Goal: Complete application form: Complete application form

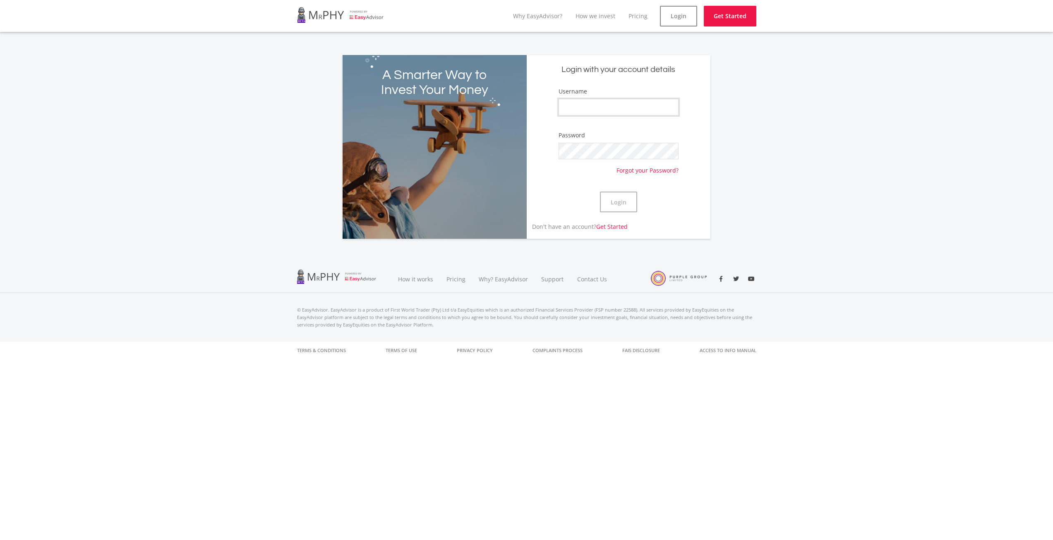
drag, startPoint x: 591, startPoint y: 103, endPoint x: 735, endPoint y: 180, distance: 163.6
click at [591, 103] on input "Username" at bounding box center [618, 107] width 120 height 17
paste input "Robotest1"
type input "Robotest1"
click at [600, 192] on button "Login" at bounding box center [618, 202] width 37 height 21
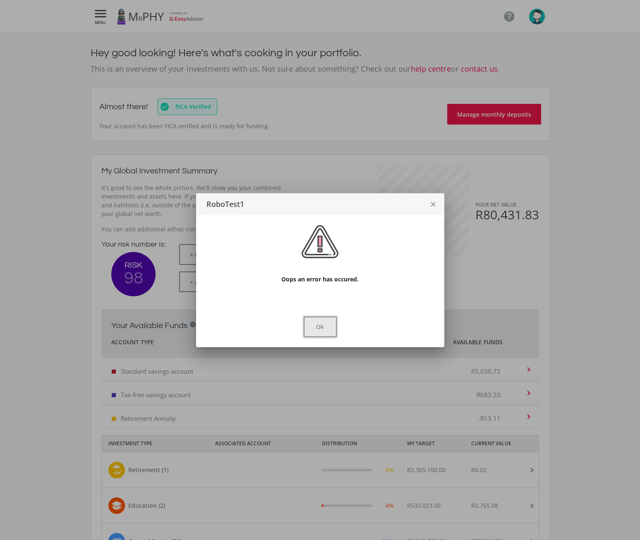
click at [325, 330] on button "Ok" at bounding box center [320, 326] width 33 height 21
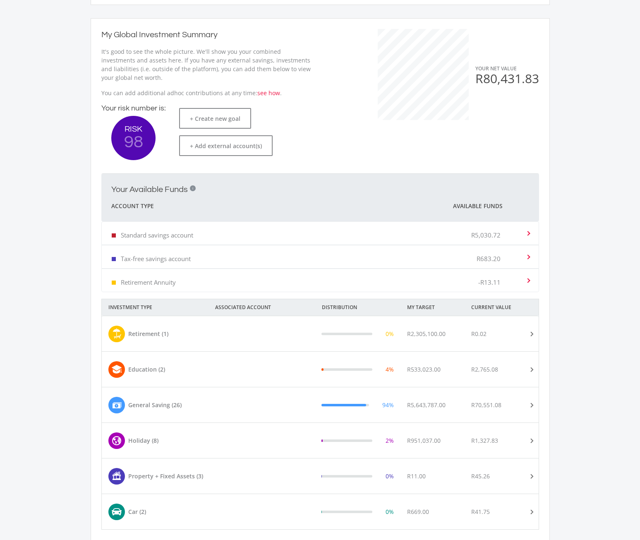
scroll to position [138, 0]
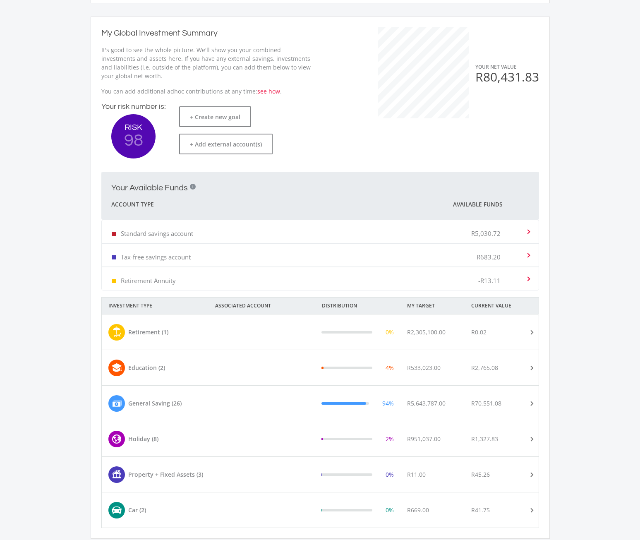
drag, startPoint x: 203, startPoint y: 398, endPoint x: 208, endPoint y: 392, distance: 7.9
click at [203, 398] on div "General Saving (26)" at bounding box center [166, 403] width 128 height 17
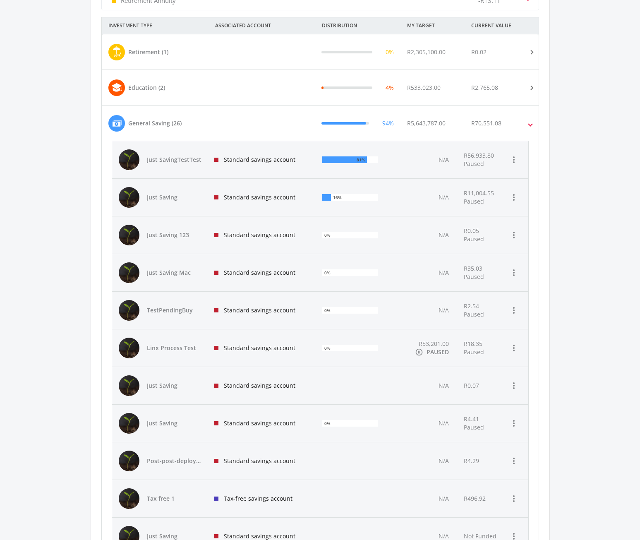
scroll to position [414, 0]
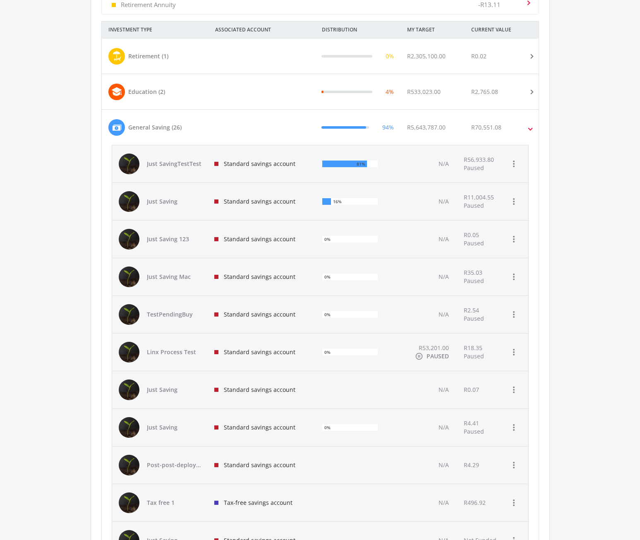
click at [238, 168] on div "Standard savings account" at bounding box center [262, 163] width 108 height 37
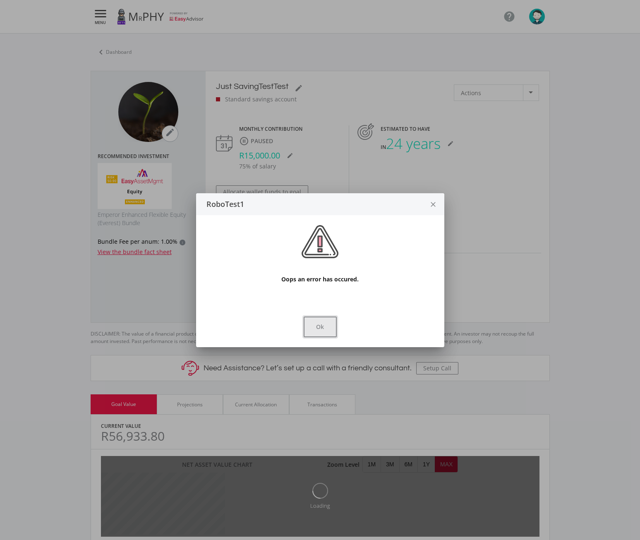
click at [324, 329] on button "Ok" at bounding box center [320, 326] width 33 height 21
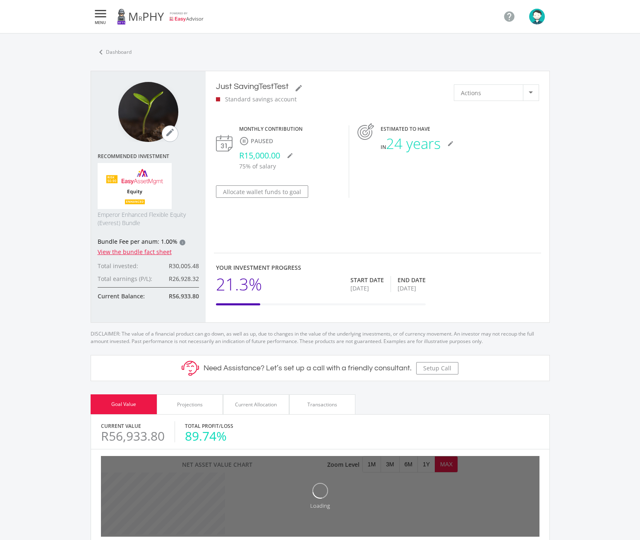
click at [189, 405] on div "Projections" at bounding box center [190, 404] width 26 height 7
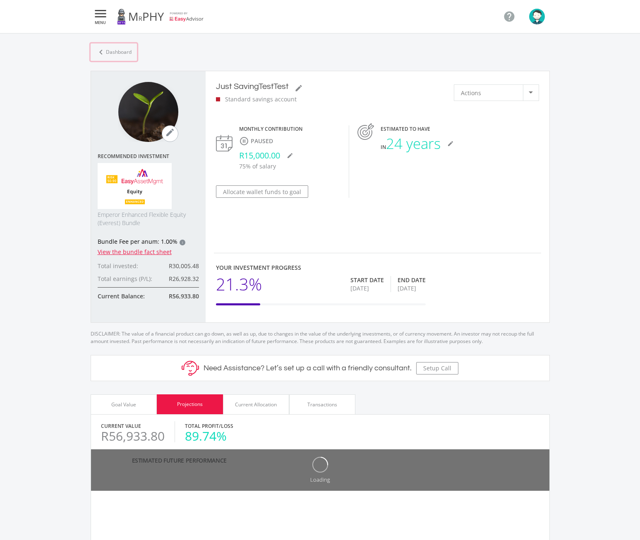
click at [113, 51] on link "chevron_left Dashboard" at bounding box center [114, 51] width 46 height 17
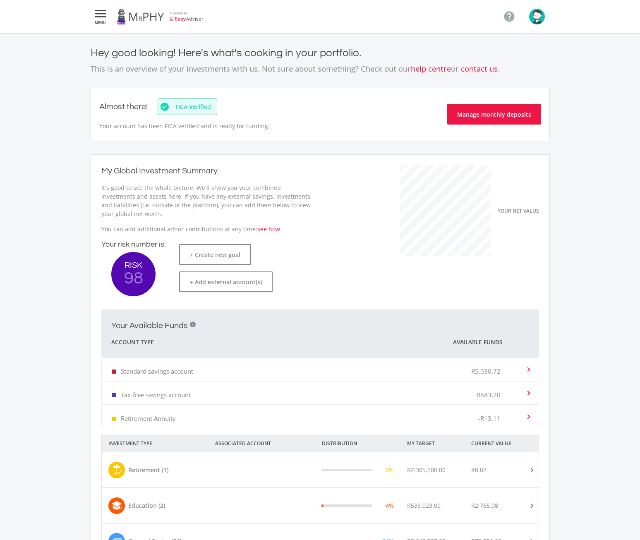
scroll to position [131, 227]
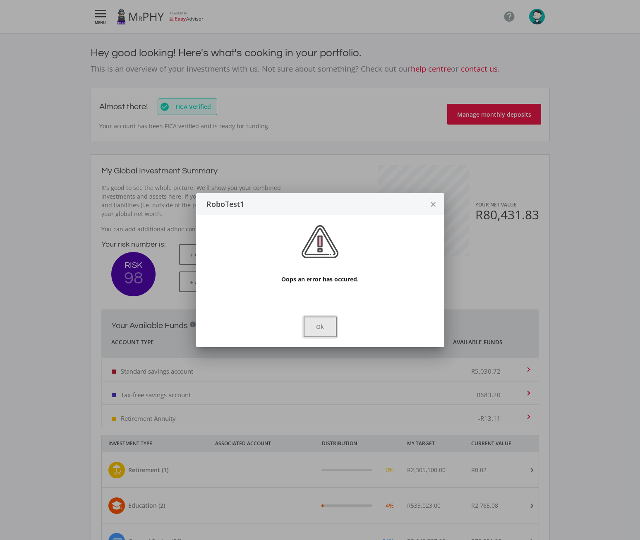
click at [319, 327] on button "Ok" at bounding box center [320, 326] width 33 height 21
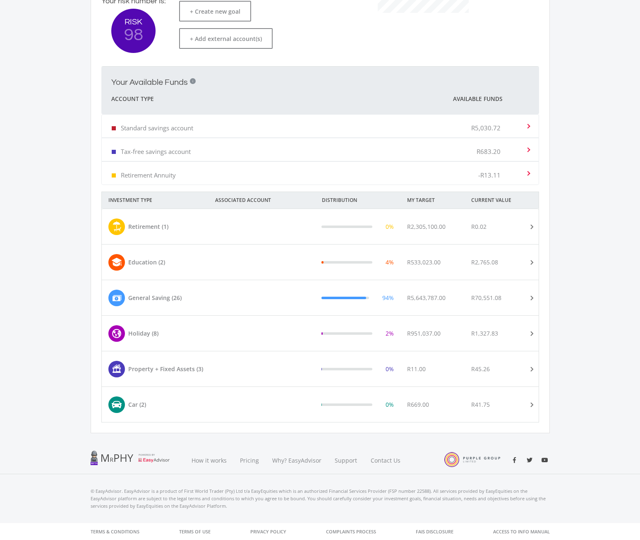
scroll to position [244, 0]
click at [133, 218] on div "Retirement (1)" at bounding box center [138, 226] width 60 height 17
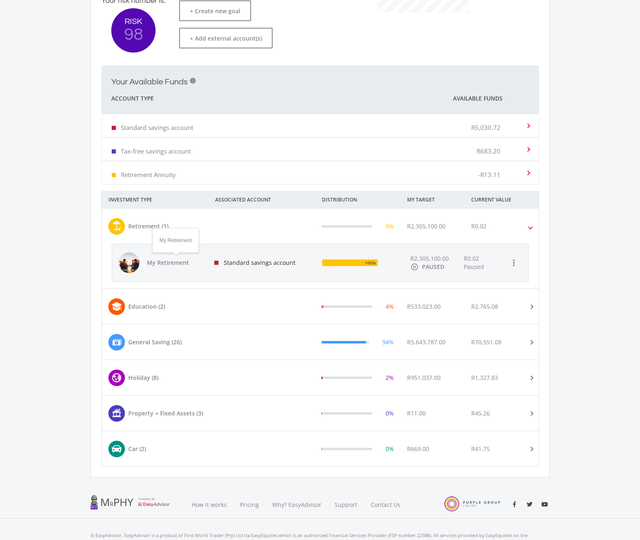
click at [166, 262] on span "My Retirement" at bounding box center [176, 263] width 58 height 8
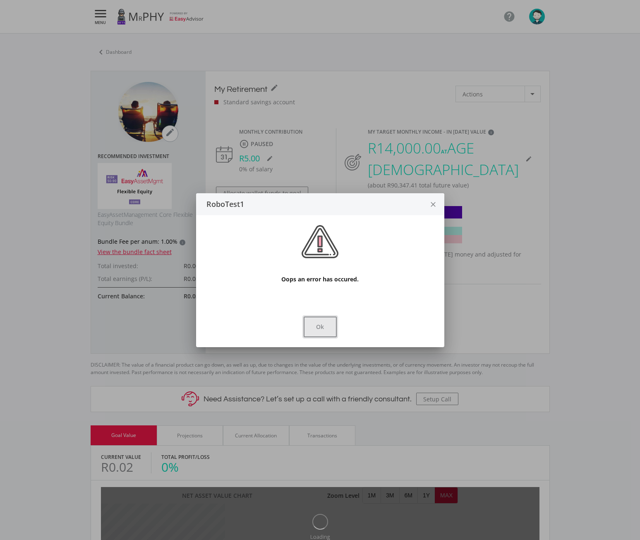
click at [330, 329] on button "Ok" at bounding box center [320, 326] width 33 height 21
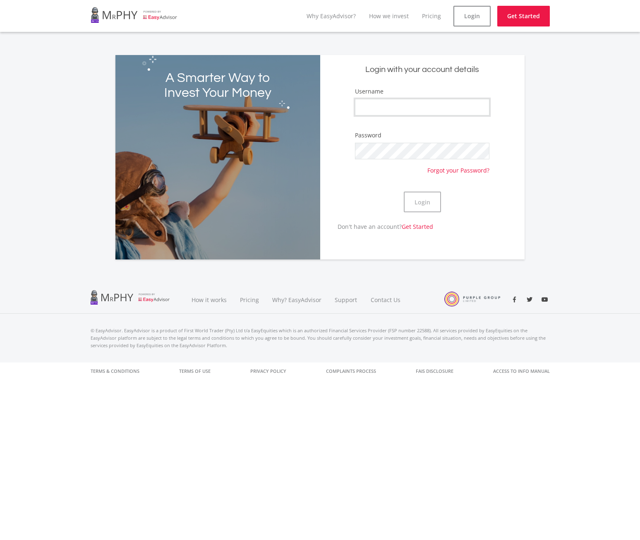
click at [369, 103] on input "Username" at bounding box center [422, 107] width 134 height 17
type input "robotest1"
click at [404, 192] on button "Login" at bounding box center [422, 202] width 37 height 21
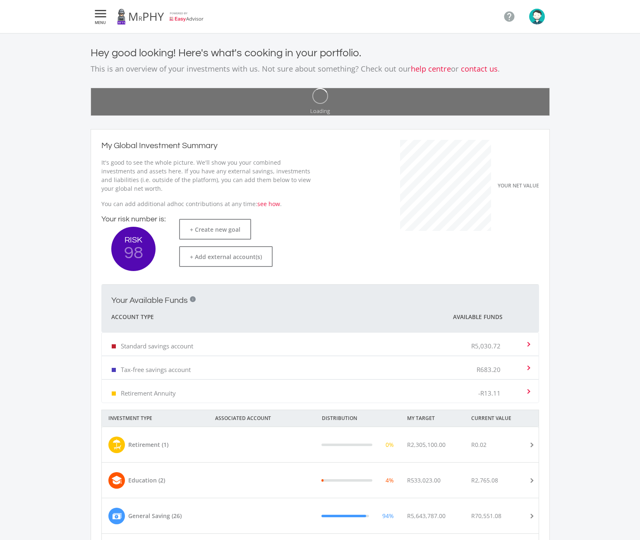
scroll to position [131, 227]
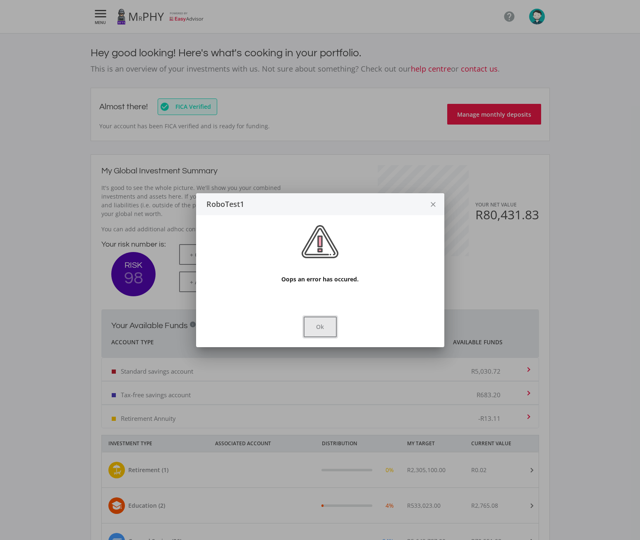
click at [329, 329] on button "Ok" at bounding box center [320, 326] width 33 height 21
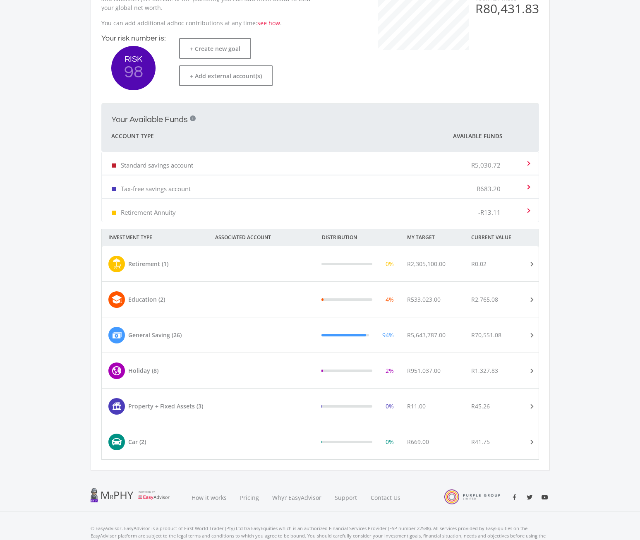
scroll to position [207, 0]
click at [217, 261] on div "Retirement (1)" at bounding box center [166, 263] width 128 height 17
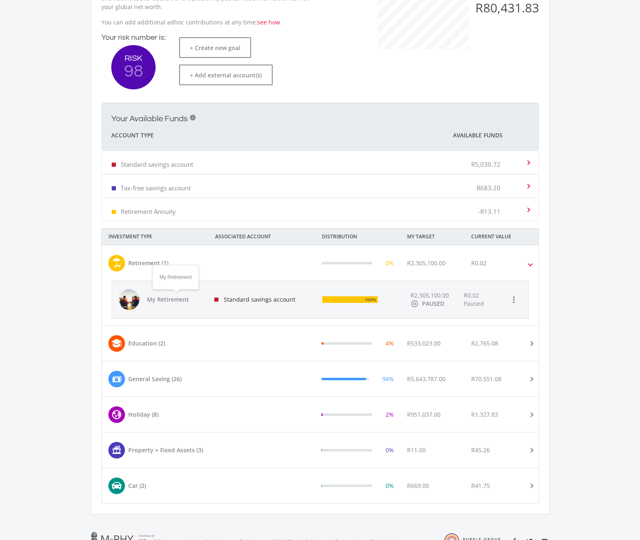
click at [180, 300] on span "My Retirement" at bounding box center [176, 299] width 58 height 8
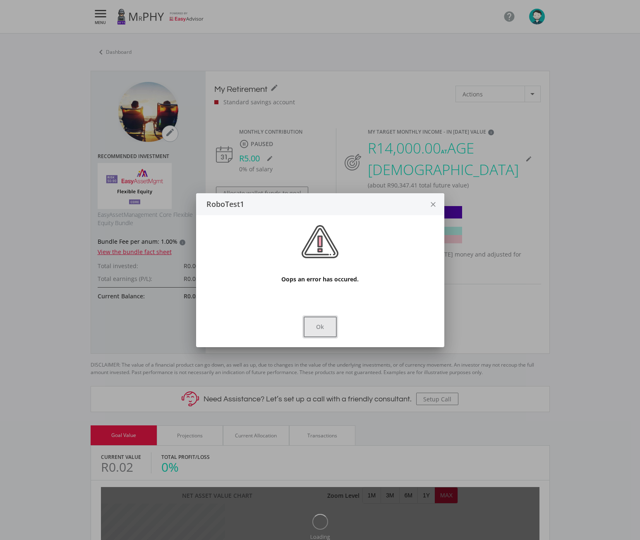
click at [333, 321] on button "Ok" at bounding box center [320, 326] width 33 height 21
click at [325, 328] on button "Ok" at bounding box center [320, 326] width 33 height 21
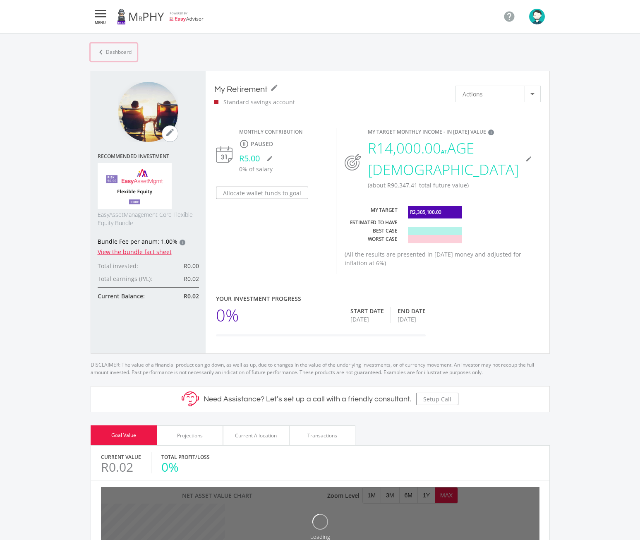
click at [122, 52] on link "chevron_left Dashboard" at bounding box center [114, 51] width 46 height 17
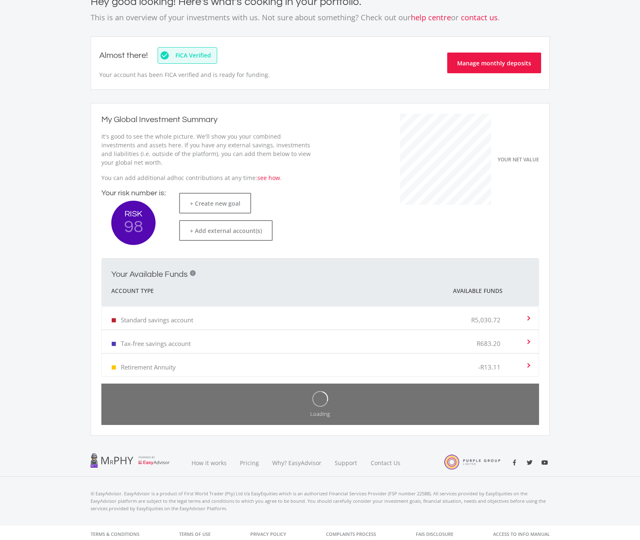
scroll to position [54, 0]
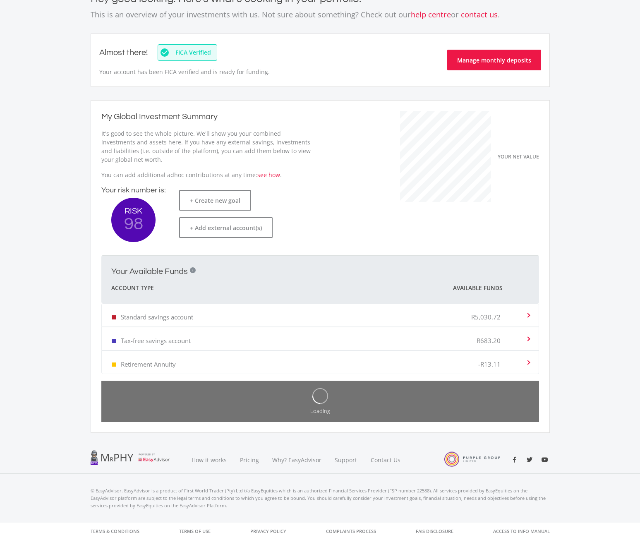
click at [376, 314] on div "Standard savings account R5,030.72" at bounding box center [319, 314] width 414 height 25
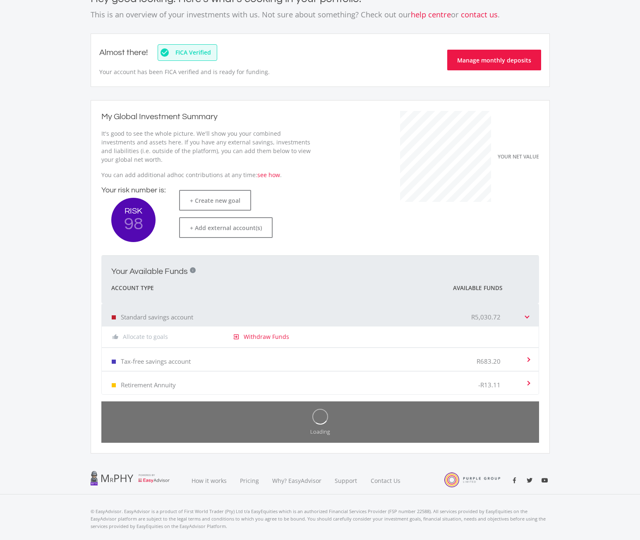
click at [288, 315] on div "Standard savings account R5,030.72" at bounding box center [319, 314] width 414 height 25
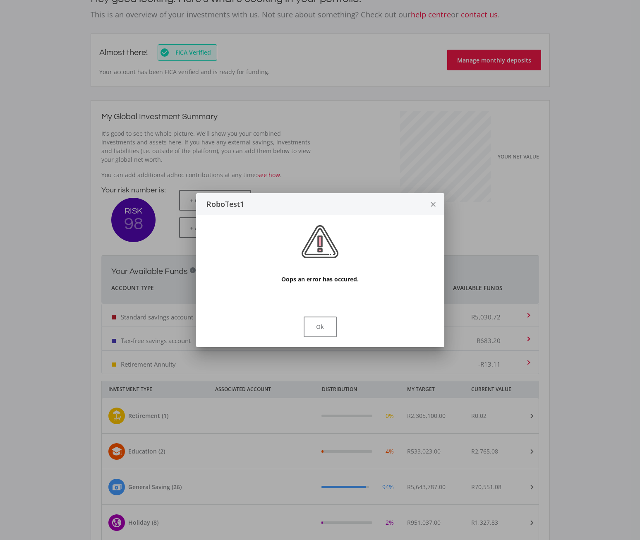
scroll to position [0, 0]
click at [319, 328] on button "Ok" at bounding box center [320, 326] width 33 height 21
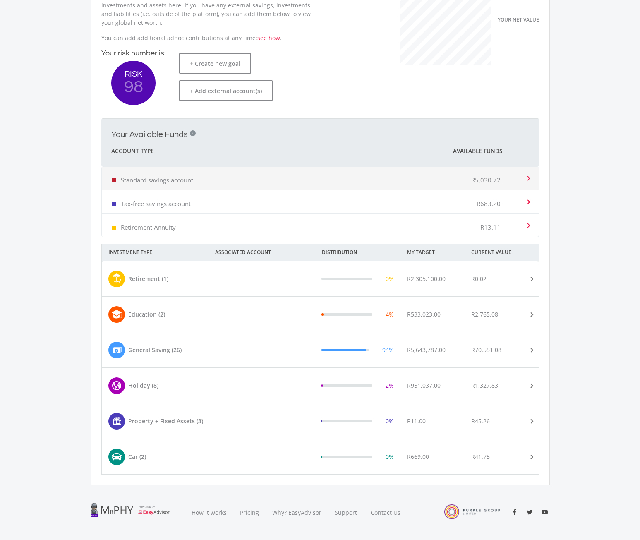
scroll to position [244, 0]
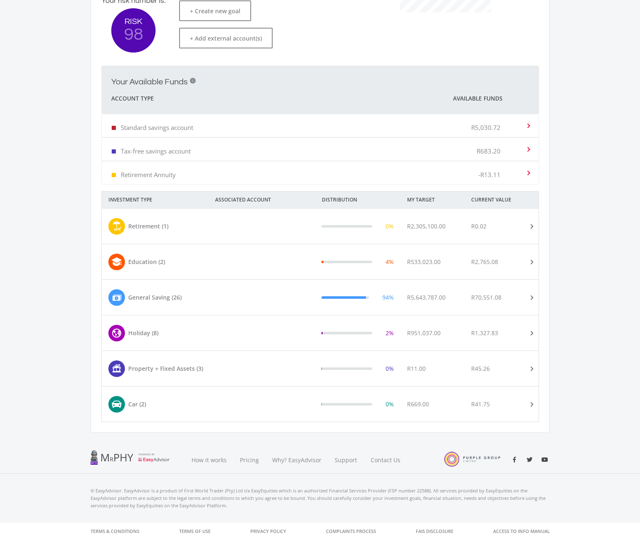
click at [155, 300] on div "General Saving (26)" at bounding box center [154, 297] width 53 height 9
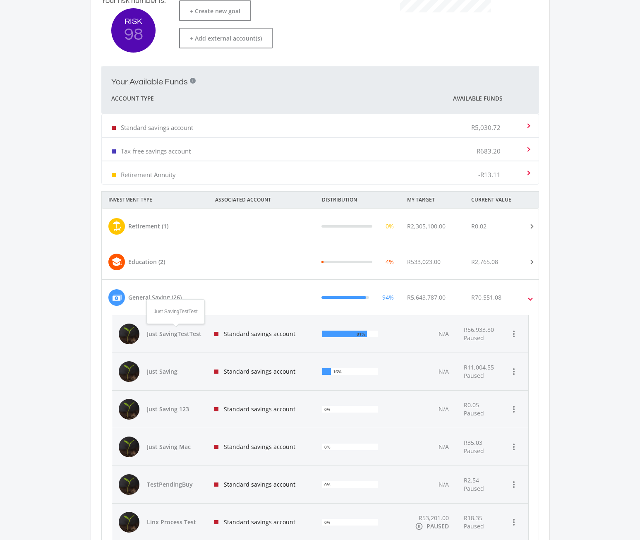
click at [173, 332] on span "Just SavingTestTest" at bounding box center [176, 334] width 58 height 8
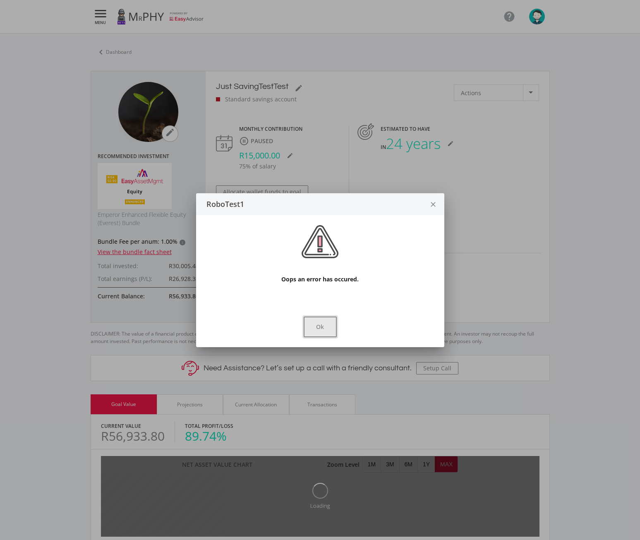
click at [326, 328] on button "Ok" at bounding box center [320, 326] width 33 height 21
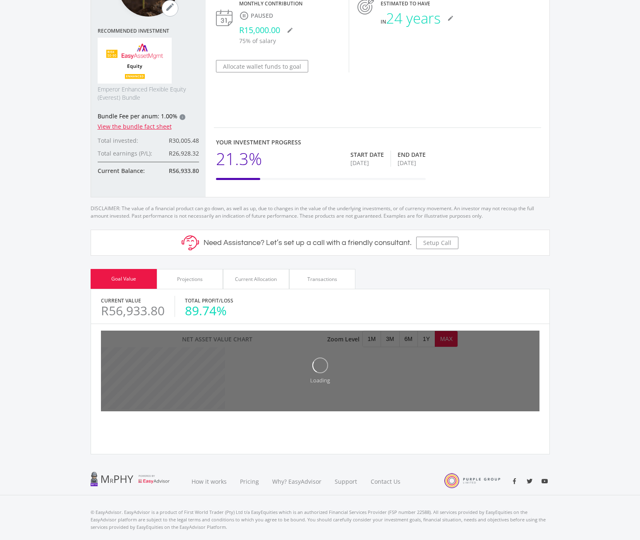
scroll to position [138, 0]
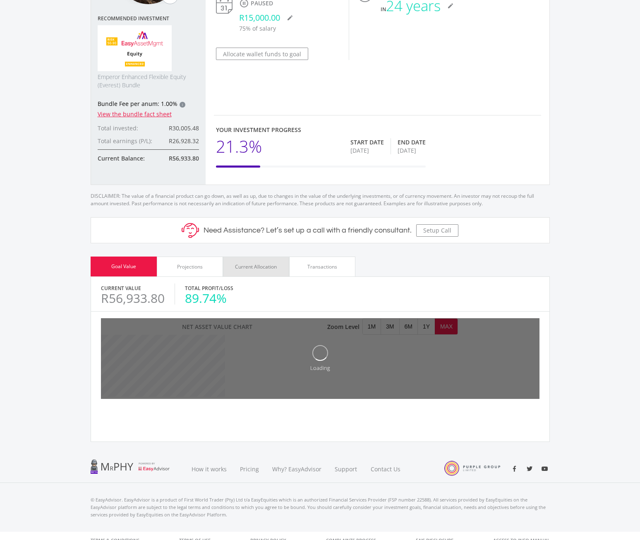
click at [247, 266] on div "Current Allocation" at bounding box center [256, 266] width 42 height 7
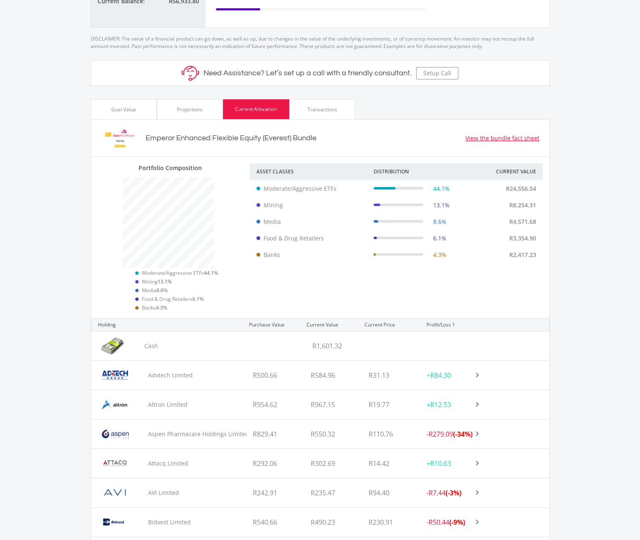
scroll to position [276, 0]
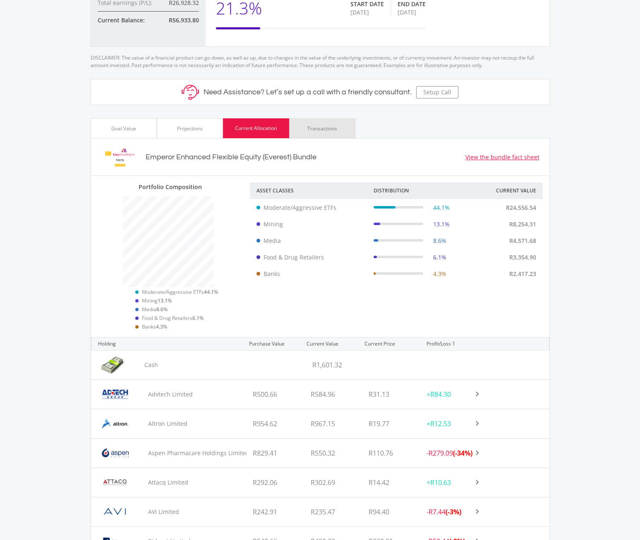
click at [316, 127] on div "Transactions" at bounding box center [322, 128] width 30 height 7
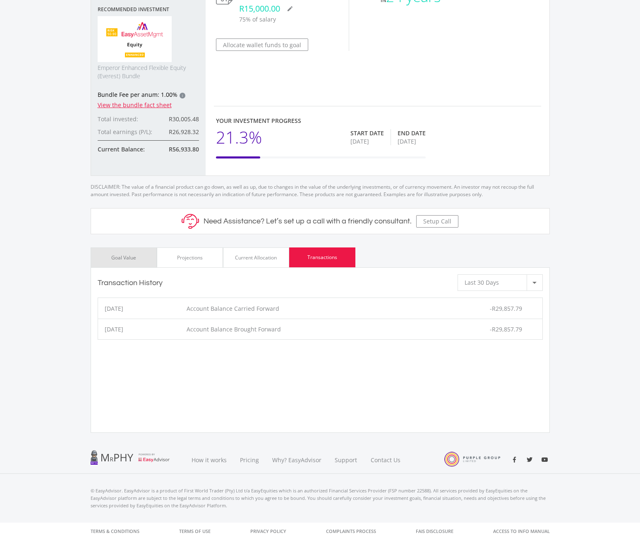
click at [128, 257] on div "Goal Value" at bounding box center [123, 257] width 25 height 7
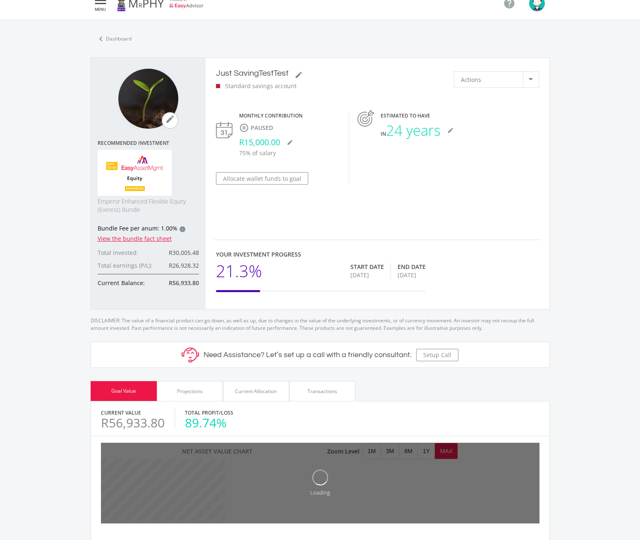
scroll to position [0, 0]
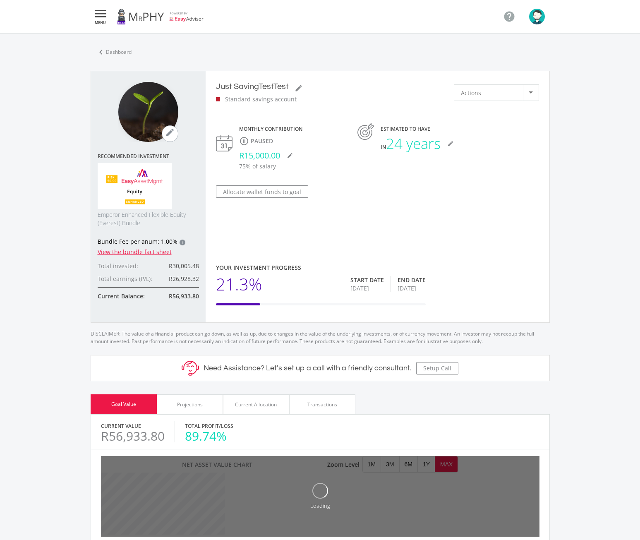
click at [538, 17] on img "button" at bounding box center [537, 17] width 16 height 16
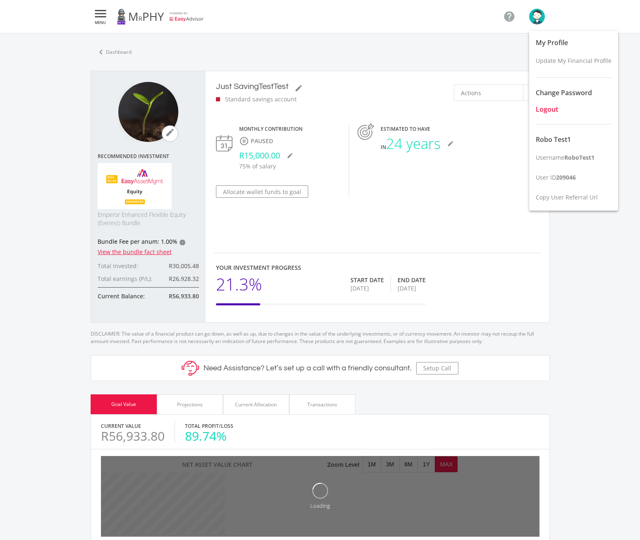
click at [546, 108] on span "Logout" at bounding box center [547, 109] width 22 height 9
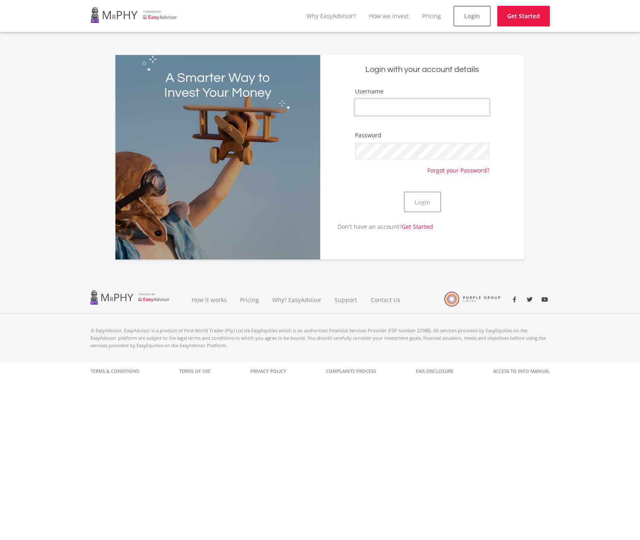
click at [394, 107] on input "Username" at bounding box center [422, 107] width 134 height 17
type input "Robotest2"
click at [404, 192] on button "Login" at bounding box center [422, 202] width 37 height 21
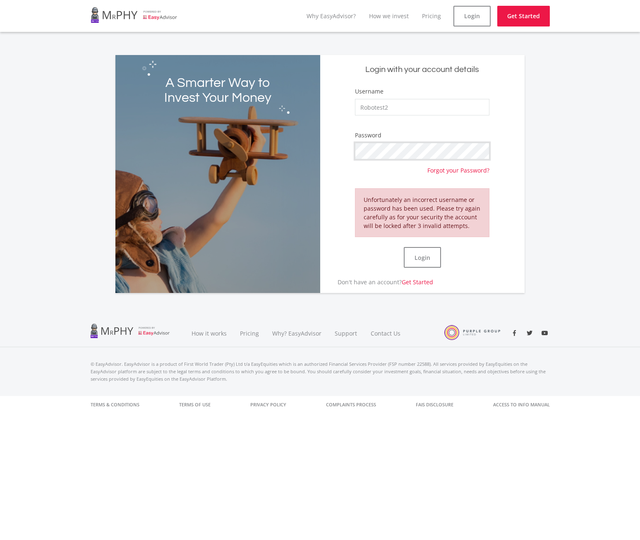
click at [293, 153] on div "A Smarter Way to Invest Your Money Login with your account details Username Rob…" at bounding box center [319, 174] width 409 height 238
click at [404, 247] on button "Login" at bounding box center [422, 257] width 37 height 21
click at [465, 16] on link "Login" at bounding box center [471, 16] width 37 height 21
click at [519, 18] on link "Get Started" at bounding box center [523, 16] width 53 height 21
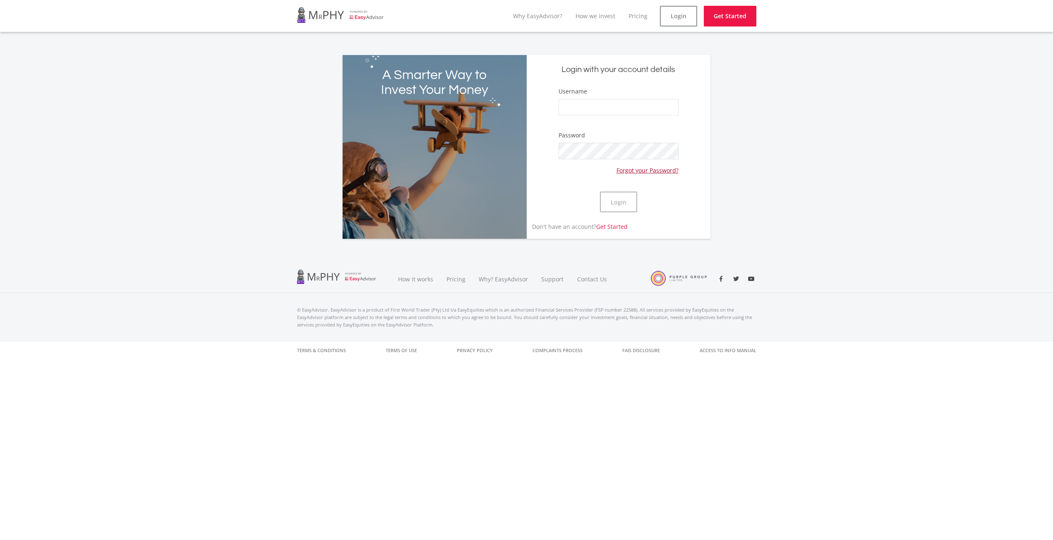
click at [645, 170] on link "Forgot your Password?" at bounding box center [647, 166] width 62 height 15
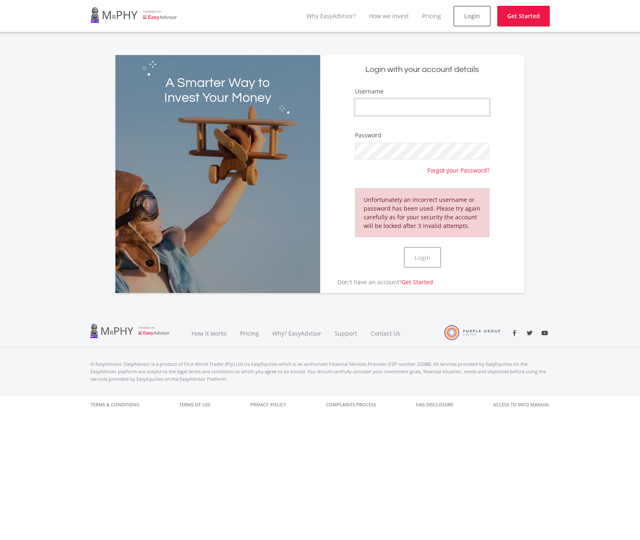
click at [388, 113] on input "Username" at bounding box center [422, 107] width 134 height 17
type input "robotesta"
click at [404, 247] on button "Login" at bounding box center [422, 257] width 37 height 21
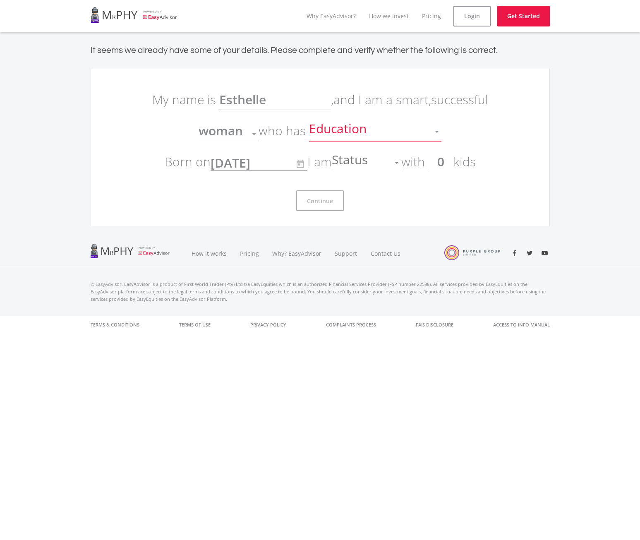
click at [321, 132] on span "Education" at bounding box center [339, 132] width 60 height 16
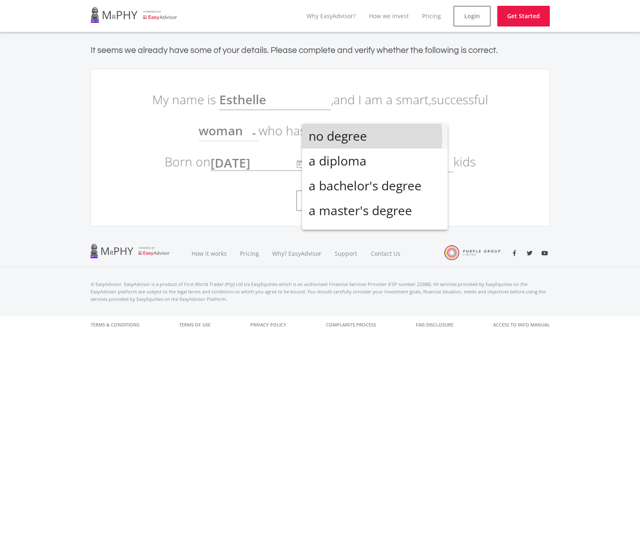
click at [331, 138] on span "no degree" at bounding box center [375, 136] width 132 height 25
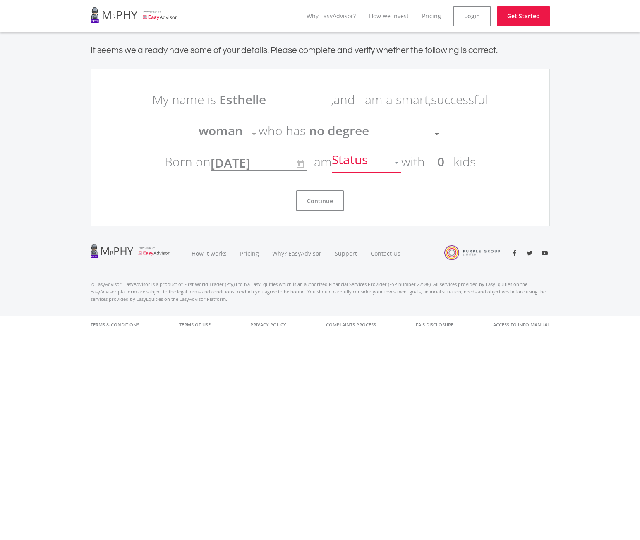
click at [360, 163] on span "Status" at bounding box center [351, 163] width 38 height 16
click at [359, 169] on span "single" at bounding box center [370, 167] width 70 height 25
drag, startPoint x: 455, startPoint y: 163, endPoint x: 434, endPoint y: 166, distance: 21.7
click at [434, 166] on input "0" at bounding box center [440, 161] width 25 height 21
type input "4"
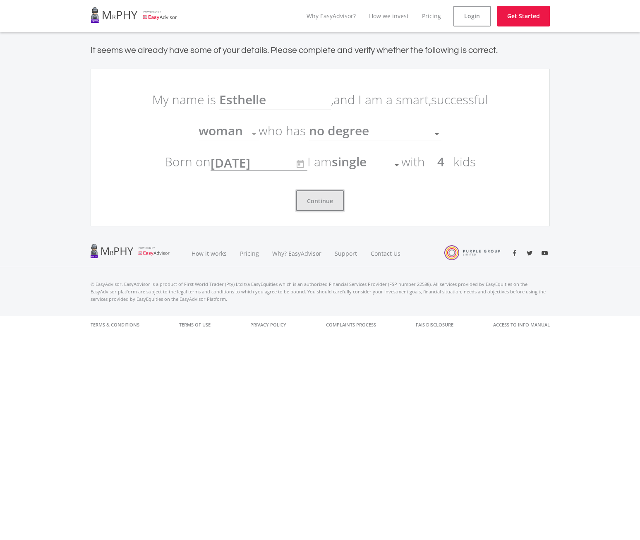
click at [321, 197] on button "Continue" at bounding box center [320, 200] width 48 height 21
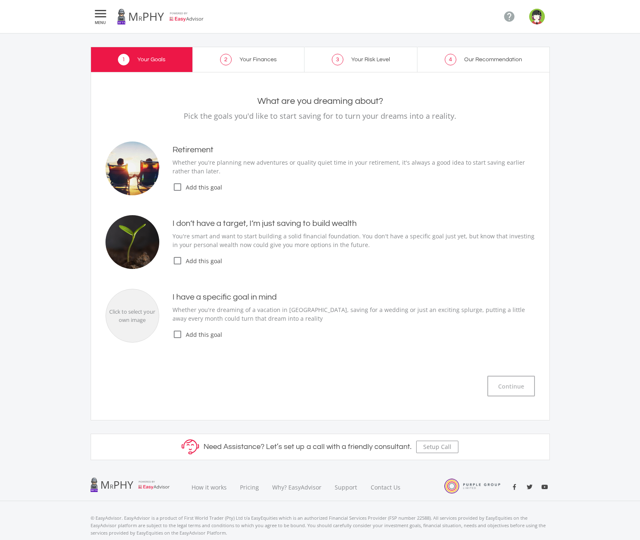
click at [177, 188] on icon "check_box_outline_blank" at bounding box center [178, 187] width 10 height 10
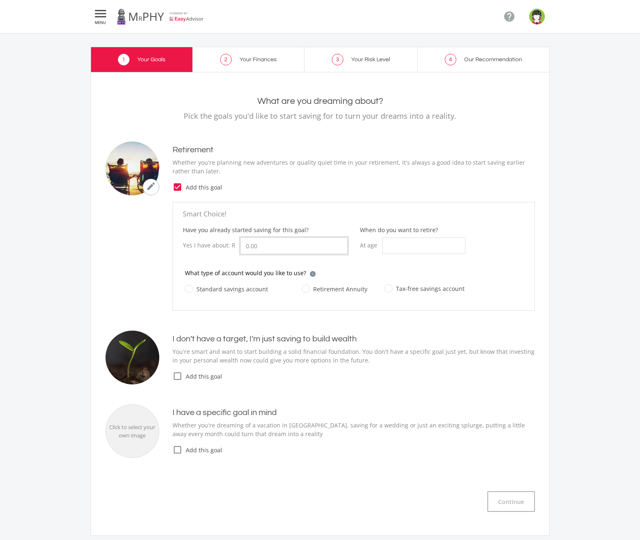
click at [286, 244] on input "Have you already started saving for this goal?" at bounding box center [293, 245] width 107 height 17
type input "50,000.00"
click at [414, 248] on input "When do you want to retire?" at bounding box center [423, 245] width 83 height 17
type input "5"
type input "65"
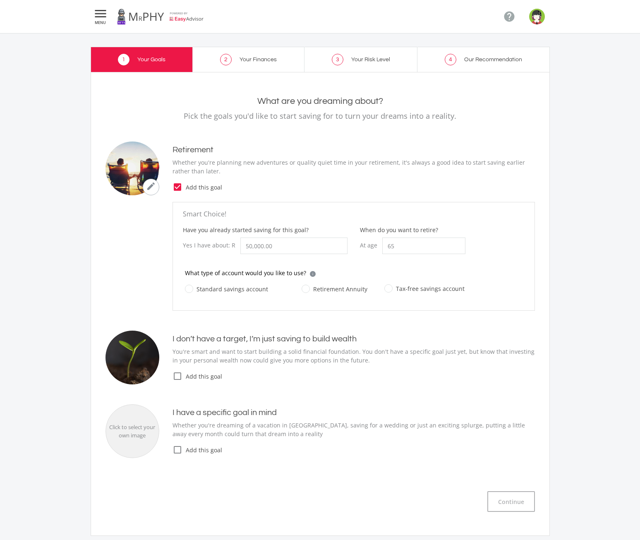
click at [235, 287] on label "Standard savings account" at bounding box center [226, 289] width 83 height 10
click at [235, 287] on input "Standard savings account" at bounding box center [218, 293] width 83 height 17
radio input "true"
click at [515, 499] on button "Continue" at bounding box center [511, 501] width 48 height 21
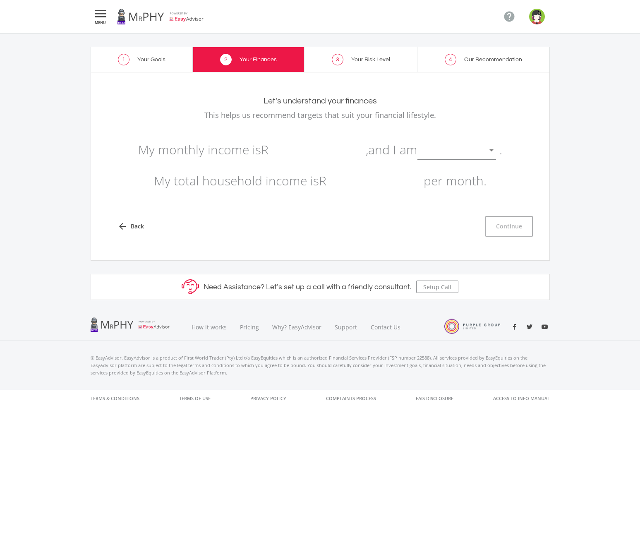
click at [289, 153] on input "text" at bounding box center [316, 149] width 97 height 21
type input "50,000.00"
click at [443, 153] on div at bounding box center [450, 151] width 66 height 16
click at [453, 148] on span "not retired" at bounding box center [461, 144] width 79 height 25
click at [337, 189] on input "text" at bounding box center [374, 180] width 97 height 21
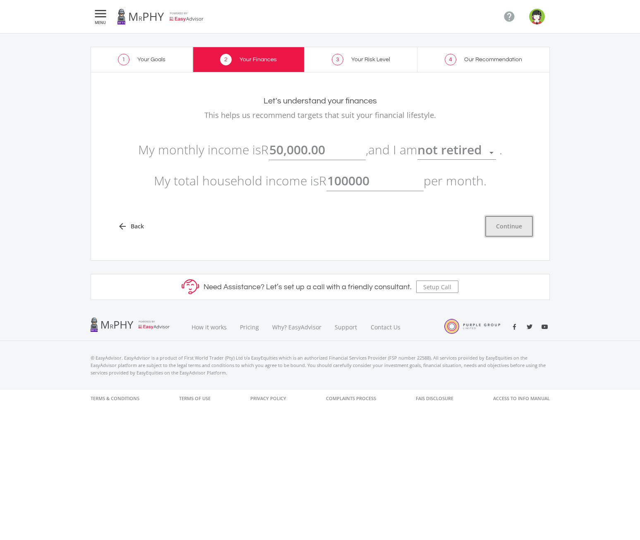
type input "100,000.00"
click at [516, 225] on button "Continue" at bounding box center [509, 226] width 48 height 21
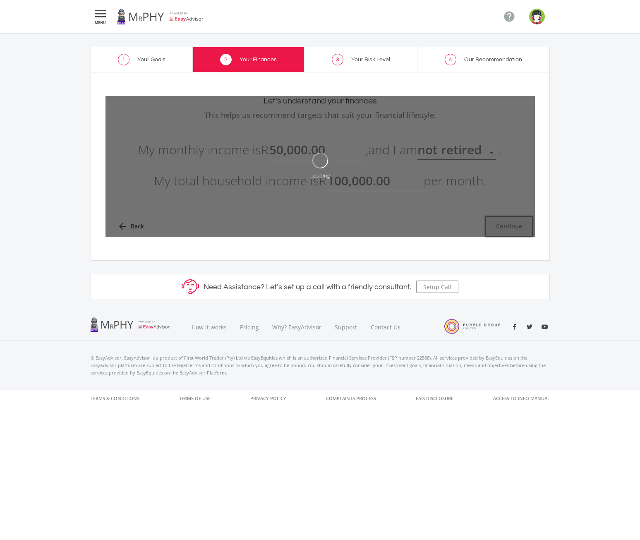
type input "50000"
type input "100000"
type input "50,000.00"
type input "100,000.00"
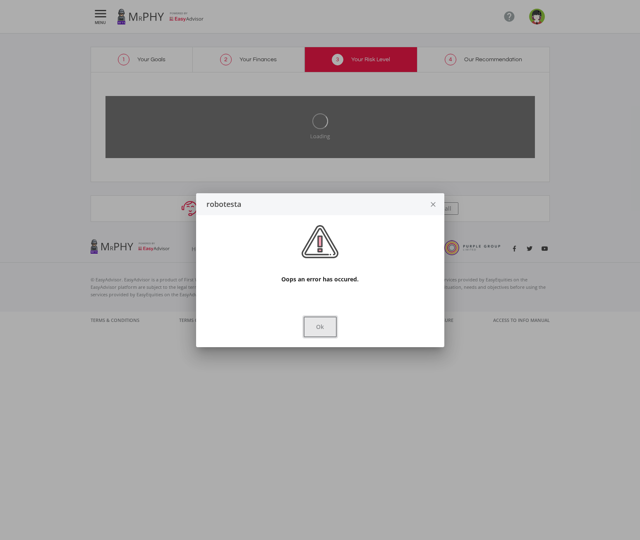
click at [326, 329] on button "Ok" at bounding box center [320, 326] width 33 height 21
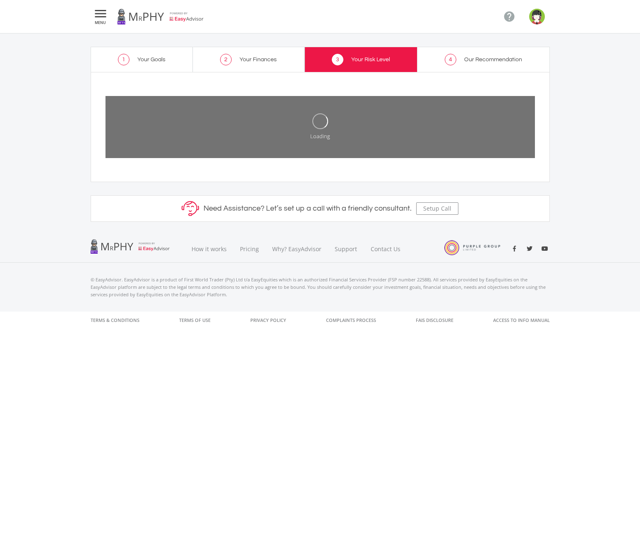
click at [252, 55] on link "2 Your Finances" at bounding box center [249, 59] width 112 height 25
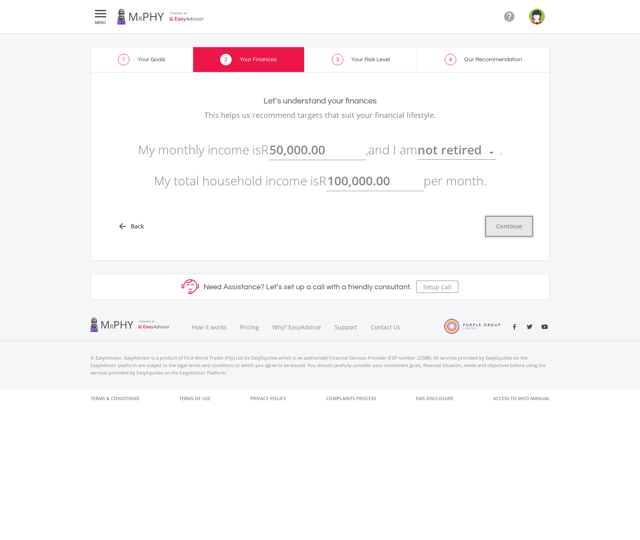
click at [515, 226] on button "Continue" at bounding box center [509, 226] width 48 height 21
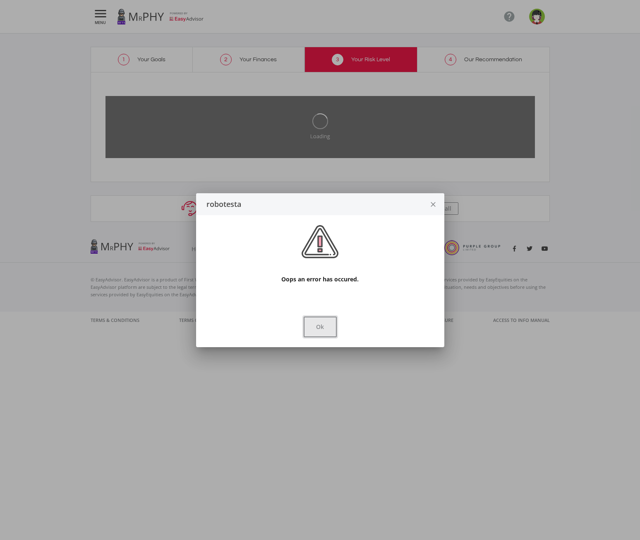
click at [317, 328] on button "Ok" at bounding box center [320, 326] width 33 height 21
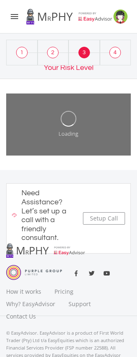
click at [52, 53] on span "2" at bounding box center [53, 53] width 12 height 12
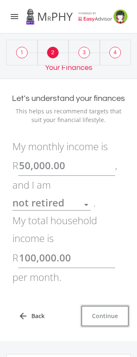
click at [113, 313] on button "Continue" at bounding box center [105, 316] width 48 height 21
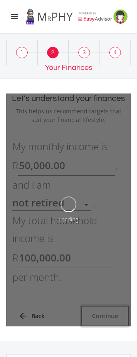
type input "50000"
type input "100000"
type input "50,000.00"
type input "100,000.00"
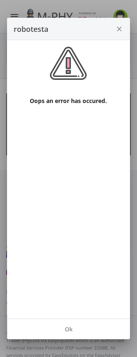
click at [122, 28] on icon "close" at bounding box center [119, 29] width 8 height 22
